Goal: Find specific page/section: Find specific page/section

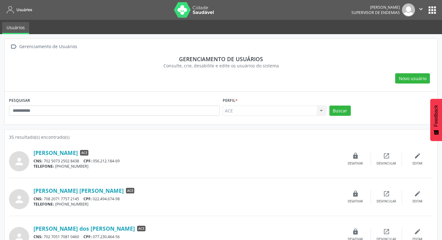
click at [35, 45] on div "Gerenciamento de Usuários" at bounding box center [48, 46] width 60 height 9
click at [18, 8] on span "Usuários" at bounding box center [24, 9] width 16 height 5
click at [14, 24] on link "Usuários" at bounding box center [15, 28] width 27 height 12
click at [21, 6] on link "Usuários" at bounding box center [18, 10] width 28 height 10
click at [18, 43] on div "Gerenciamento de Usuários" at bounding box center [48, 46] width 60 height 9
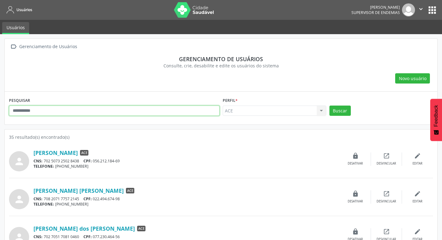
click at [64, 109] on input "text" at bounding box center [114, 110] width 210 height 11
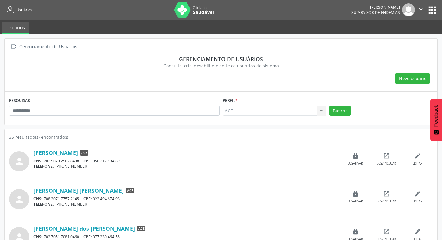
click at [68, 78] on div "Novo usuário" at bounding box center [221, 78] width 424 height 11
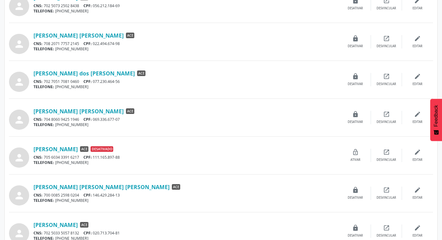
scroll to position [248, 0]
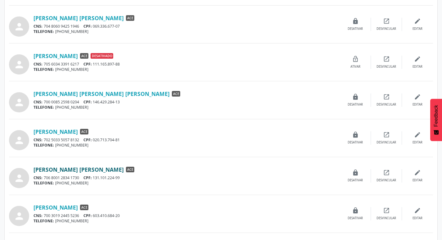
click at [72, 170] on link "[PERSON_NAME] [PERSON_NAME]" at bounding box center [78, 169] width 90 height 7
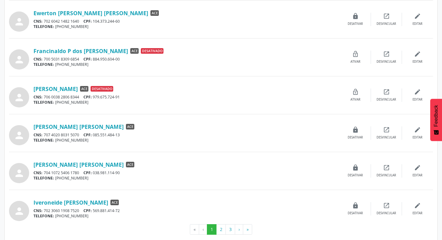
scroll to position [488, 0]
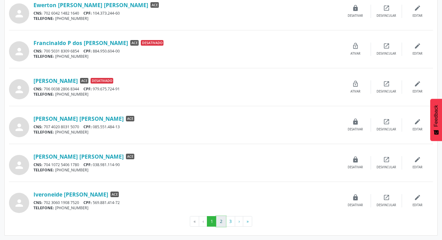
click at [218, 218] on button "2" at bounding box center [221, 221] width 10 height 11
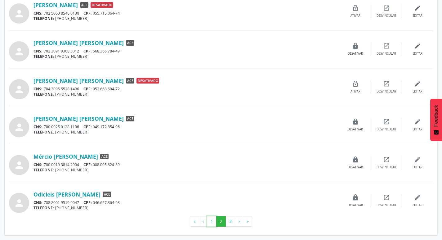
drag, startPoint x: 210, startPoint y: 221, endPoint x: 200, endPoint y: 218, distance: 10.5
click at [208, 220] on button "1" at bounding box center [212, 221] width 10 height 11
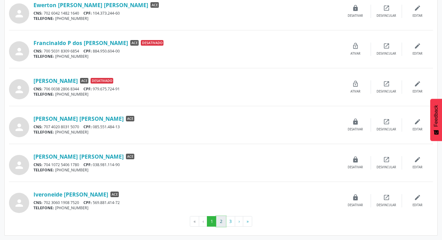
click at [218, 220] on button "2" at bounding box center [221, 221] width 10 height 11
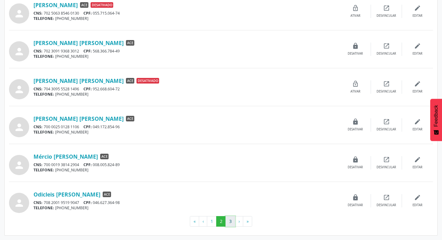
click at [227, 221] on button "3" at bounding box center [230, 221] width 10 height 11
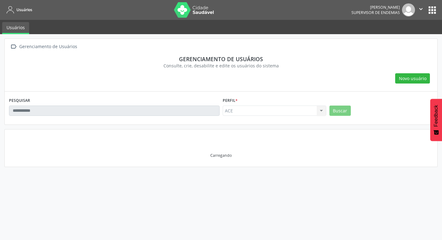
scroll to position [0, 0]
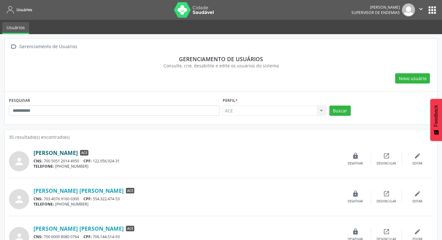
click at [78, 152] on link "[PERSON_NAME]" at bounding box center [55, 152] width 44 height 7
click at [78, 151] on link "[PERSON_NAME]" at bounding box center [55, 152] width 44 height 7
click at [75, 152] on link "[PERSON_NAME]" at bounding box center [55, 152] width 44 height 7
